Goal: Task Accomplishment & Management: Complete application form

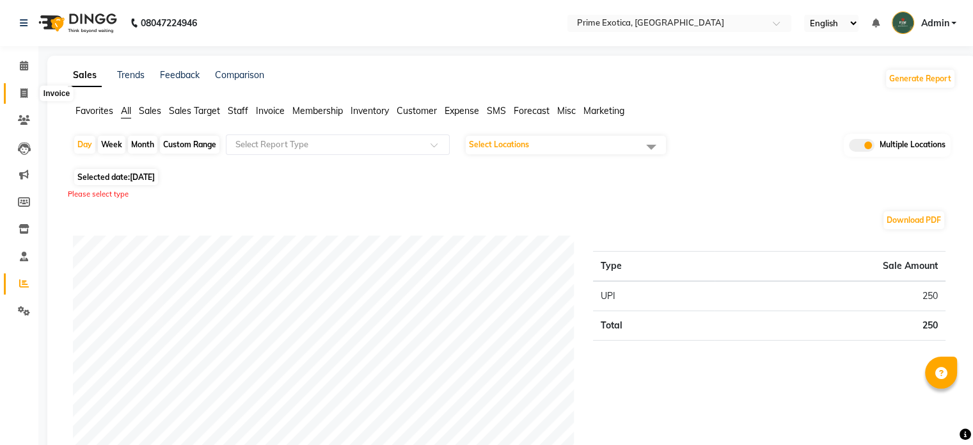
click at [22, 93] on icon at bounding box center [23, 93] width 7 height 10
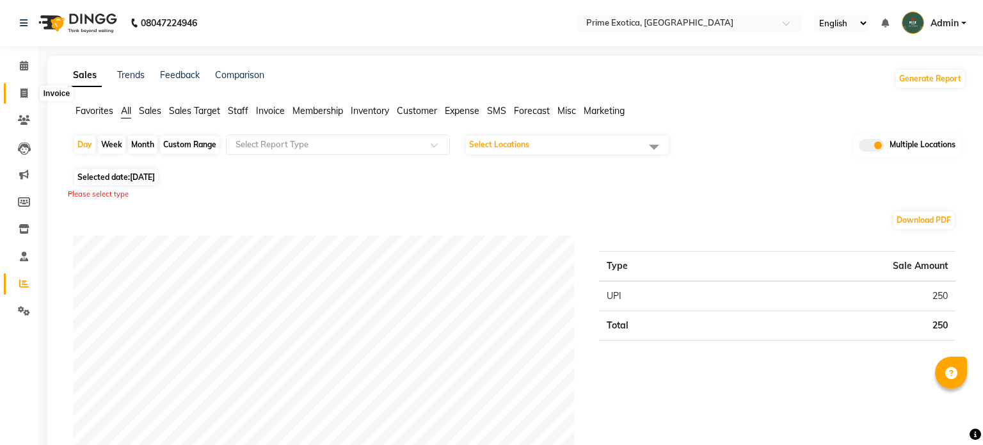
select select "service"
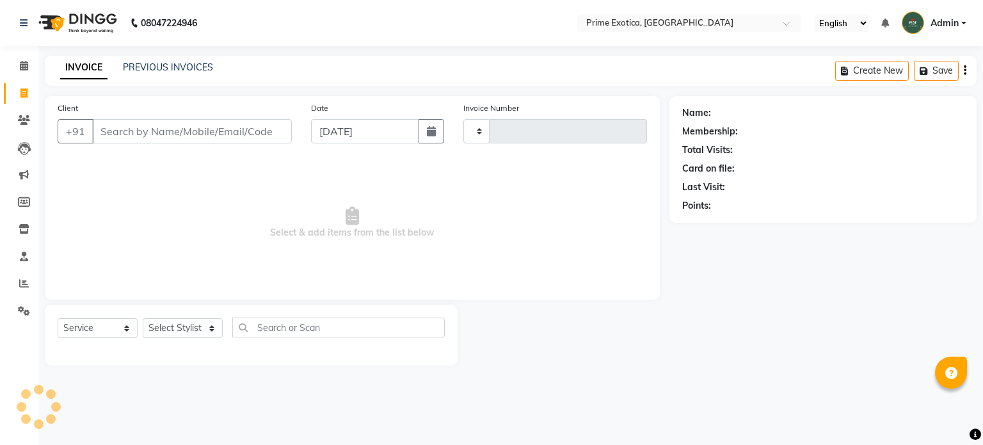
type input "0832"
select select "5380"
click at [130, 137] on input "Client" at bounding box center [192, 131] width 200 height 24
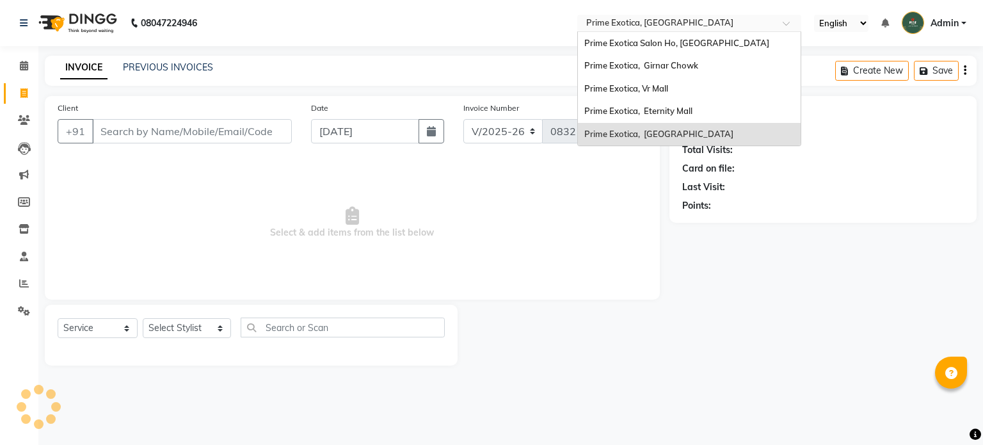
click at [670, 15] on div "Select Location × Prime Exotica, Dharampeth" at bounding box center [689, 23] width 224 height 17
click at [653, 47] on span "Prime Exotica Salon Ho, [GEOGRAPHIC_DATA]" at bounding box center [676, 43] width 185 height 10
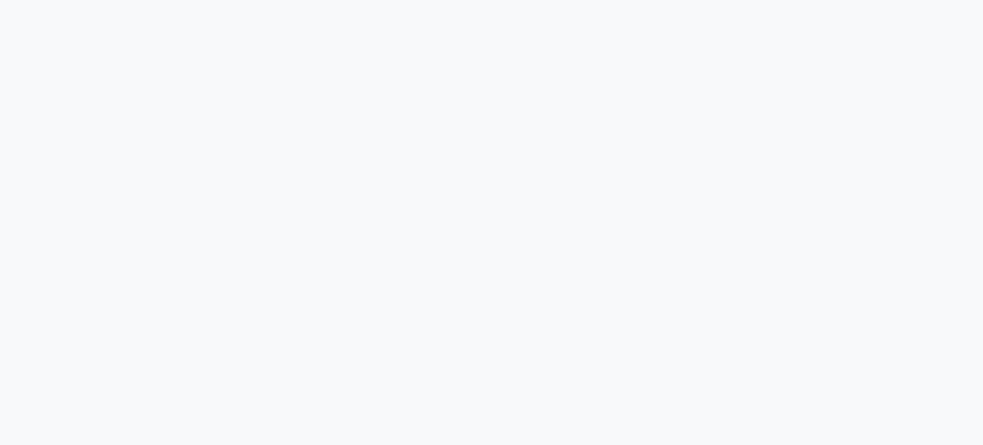
select select "service"
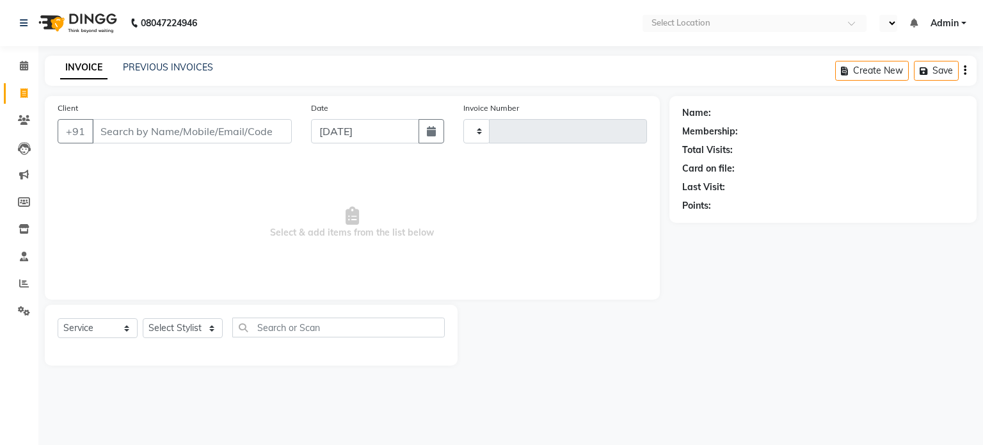
select select "en"
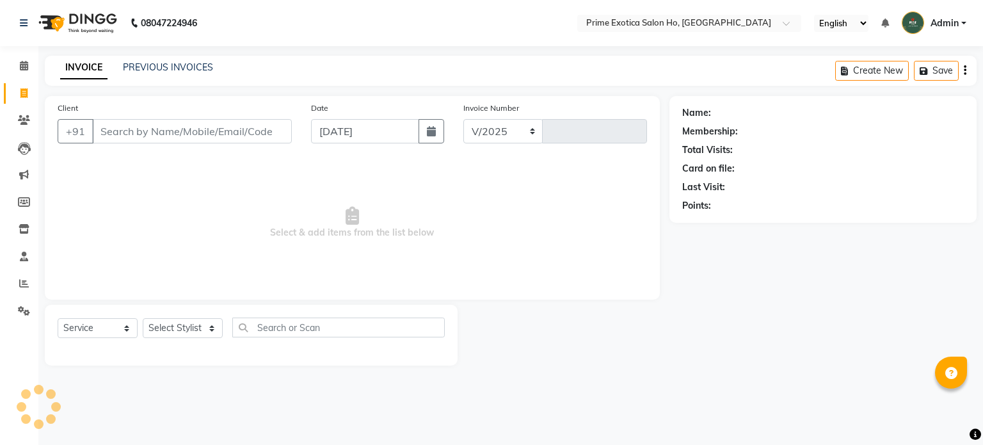
select select "5808"
type input "0002"
click at [220, 140] on input "Client" at bounding box center [192, 131] width 200 height 24
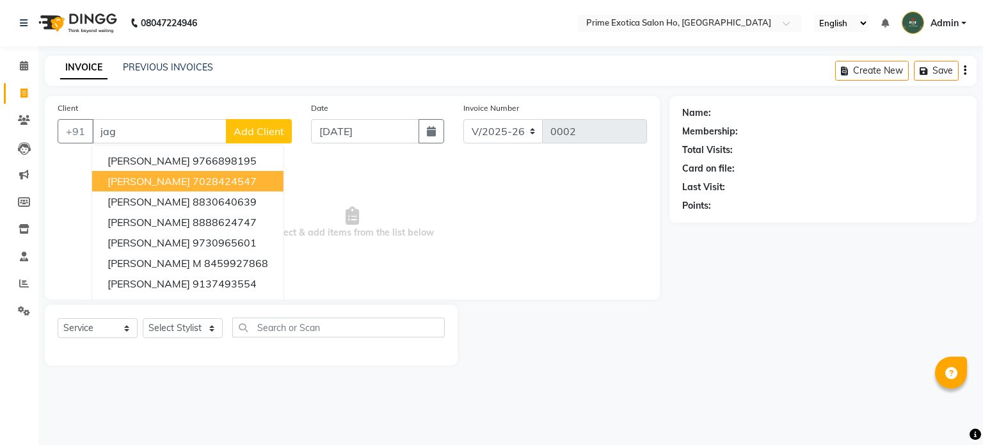
click at [165, 183] on span "[PERSON_NAME]" at bounding box center [148, 181] width 83 height 13
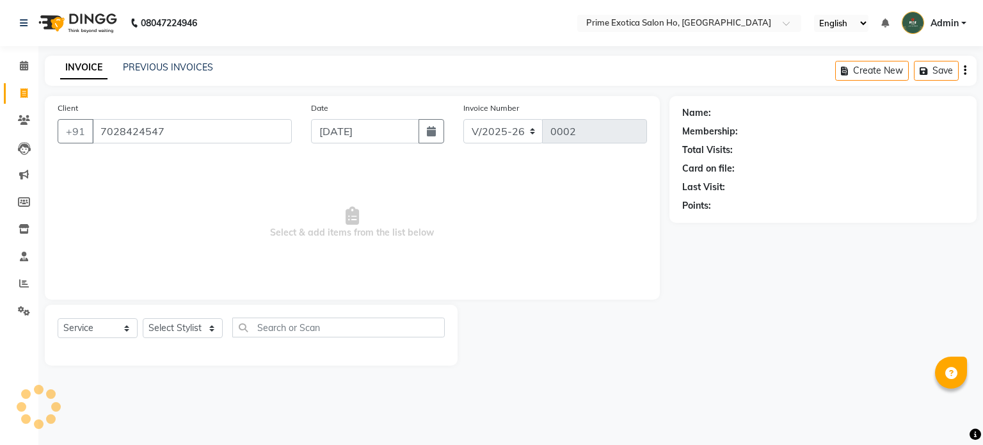
type input "7028424547"
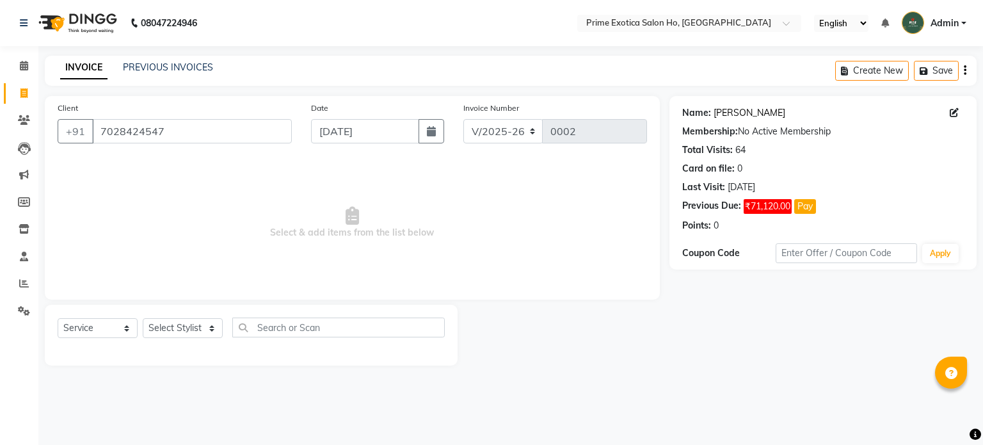
click at [758, 110] on link "[PERSON_NAME]" at bounding box center [749, 112] width 72 height 13
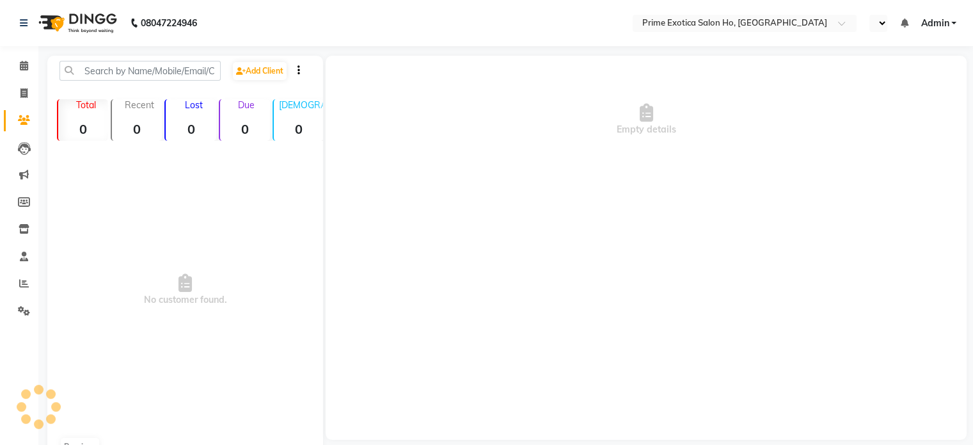
select select "en"
